Goal: Find specific fact: Find specific fact

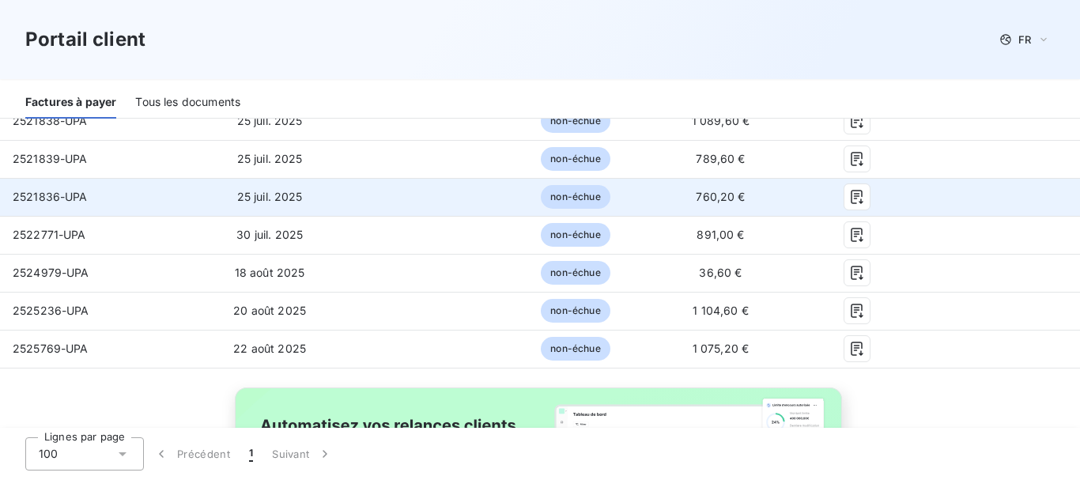
scroll to position [554, 0]
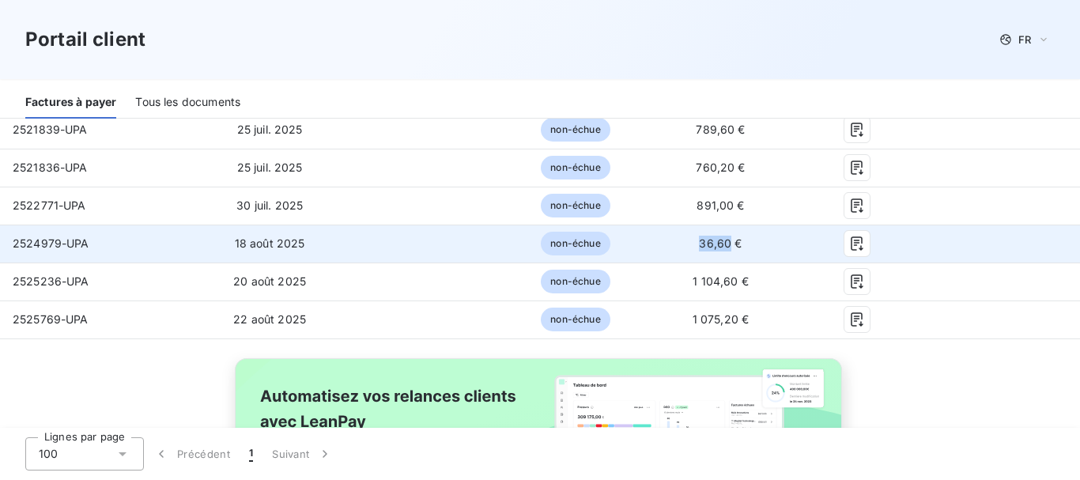
drag, startPoint x: 691, startPoint y: 233, endPoint x: 722, endPoint y: 232, distance: 30.9
click at [722, 236] on span "36,60 €" at bounding box center [720, 242] width 43 height 13
copy span "36,60"
drag, startPoint x: 13, startPoint y: 231, endPoint x: 59, endPoint y: 231, distance: 45.9
click at [59, 236] on span "2524979-UPA" at bounding box center [51, 242] width 77 height 13
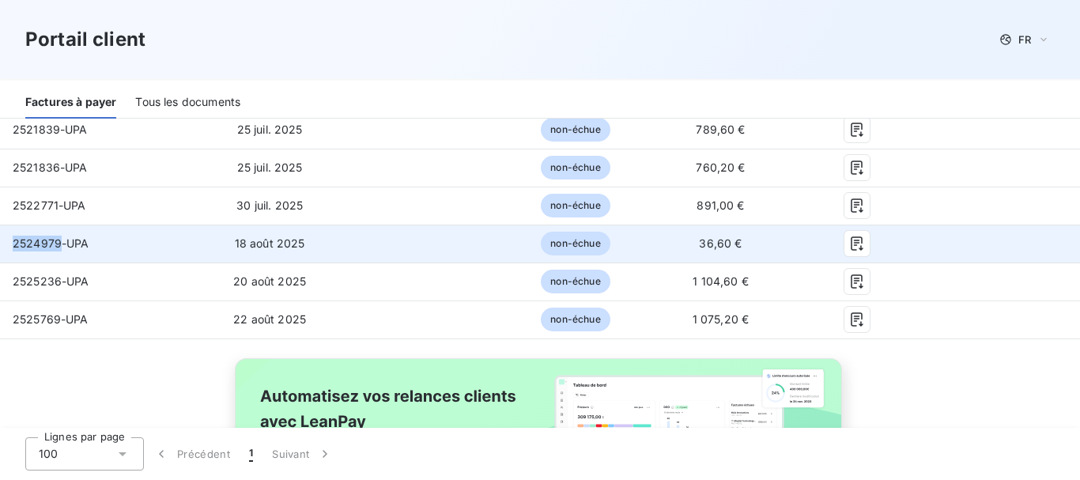
copy span "2524979"
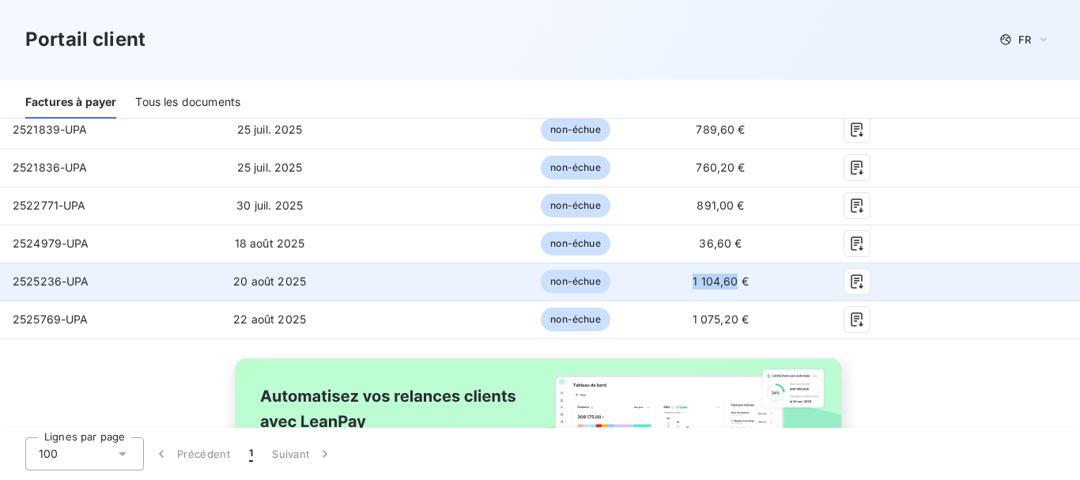
drag, startPoint x: 684, startPoint y: 269, endPoint x: 726, endPoint y: 269, distance: 41.9
click at [726, 274] on span "1 104,60 €" at bounding box center [721, 280] width 56 height 13
copy span "1 104,60"
drag, startPoint x: 15, startPoint y: 267, endPoint x: 59, endPoint y: 267, distance: 44.3
click at [59, 274] on span "2525236-UPA" at bounding box center [51, 280] width 77 height 13
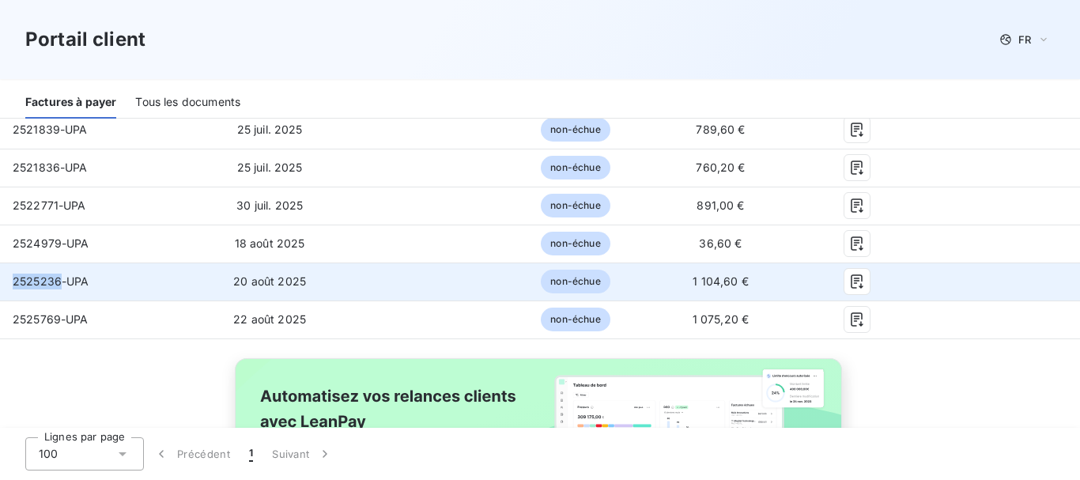
copy span "2525236"
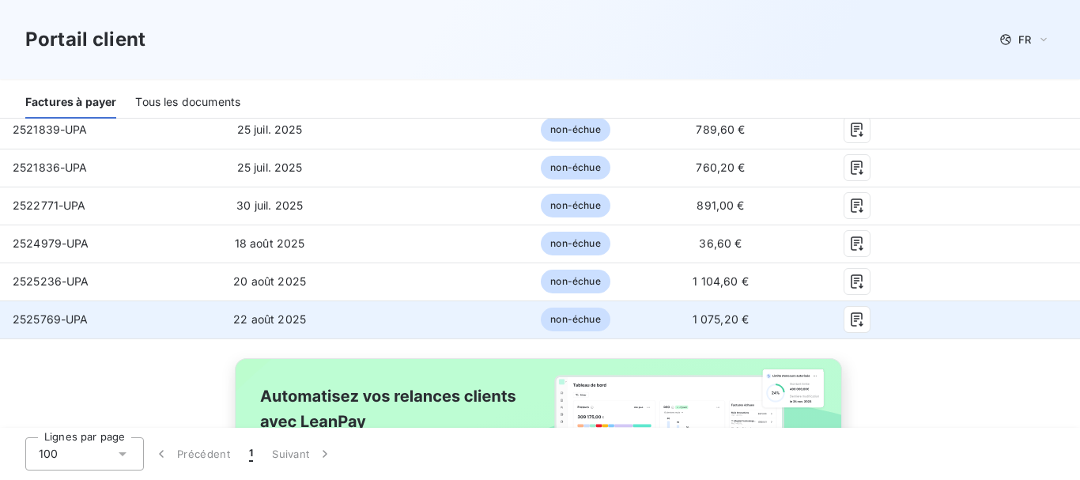
click at [693, 312] on span "1 075,20 €" at bounding box center [721, 318] width 57 height 13
drag, startPoint x: 683, startPoint y: 307, endPoint x: 727, endPoint y: 306, distance: 43.5
click at [727, 312] on span "1 075,20 €" at bounding box center [721, 318] width 57 height 13
copy span "1 075,20"
drag, startPoint x: 14, startPoint y: 307, endPoint x: 59, endPoint y: 308, distance: 45.1
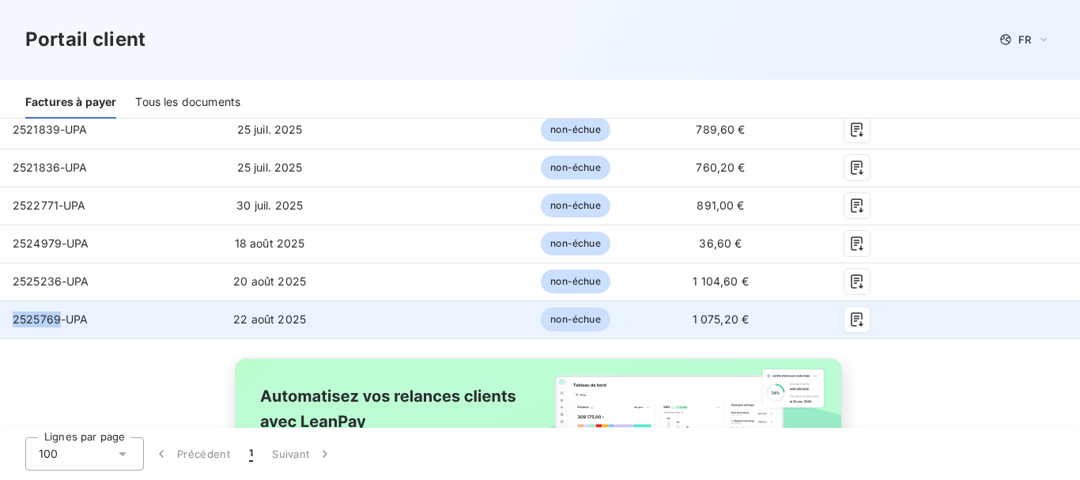
click at [59, 312] on span "2525769-UPA" at bounding box center [51, 318] width 76 height 13
copy span "2525769"
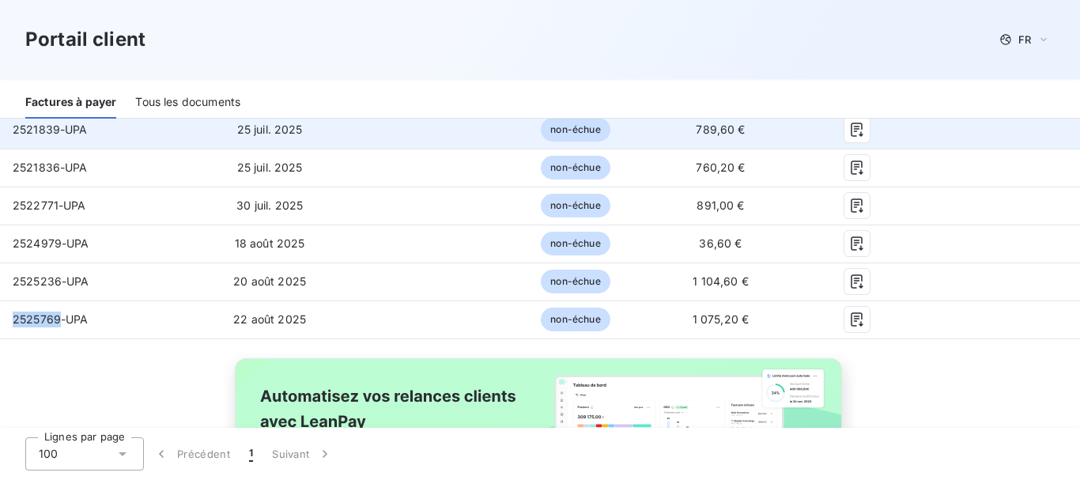
click at [91, 131] on td "2521839-UPA" at bounding box center [94, 130] width 188 height 38
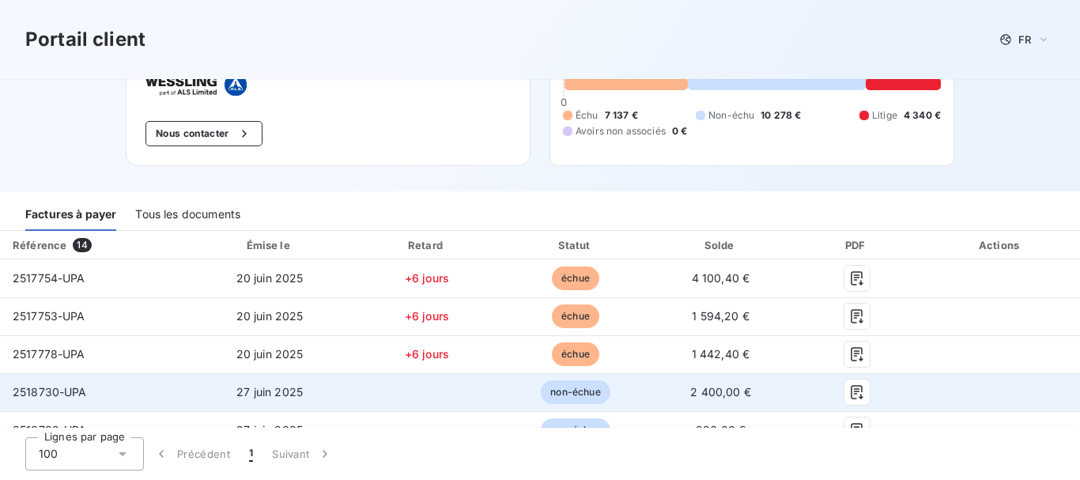
scroll to position [0, 0]
